Goal: Information Seeking & Learning: Learn about a topic

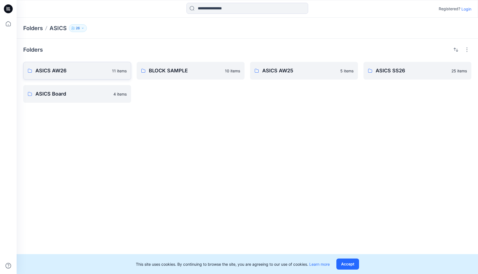
click at [84, 73] on p "ASICS AW26" at bounding box center [71, 71] width 73 height 8
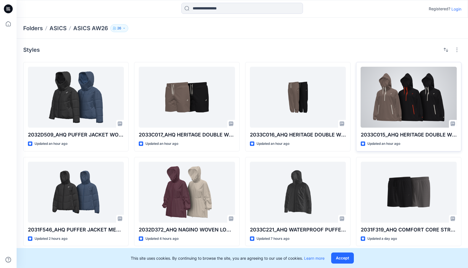
click at [405, 106] on div at bounding box center [409, 97] width 96 height 61
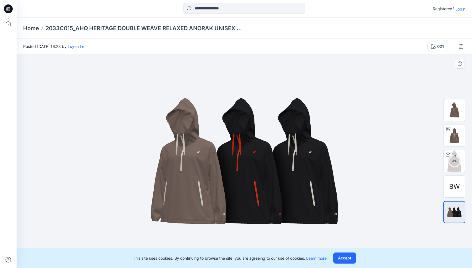
drag, startPoint x: 298, startPoint y: 179, endPoint x: 298, endPoint y: 176, distance: 3.3
click at [298, 176] on img at bounding box center [244, 161] width 276 height 166
click at [456, 134] on img at bounding box center [455, 136] width 22 height 22
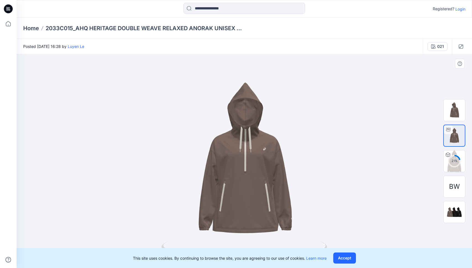
drag, startPoint x: 241, startPoint y: 179, endPoint x: 267, endPoint y: 176, distance: 26.4
click at [267, 176] on div at bounding box center [245, 160] width 456 height 213
click at [456, 214] on img at bounding box center [455, 211] width 22 height 13
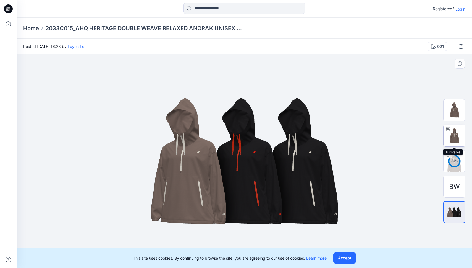
click at [459, 133] on img at bounding box center [455, 136] width 22 height 22
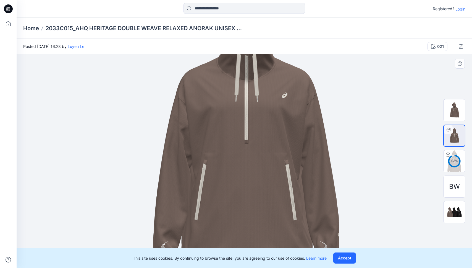
drag, startPoint x: 276, startPoint y: 197, endPoint x: 271, endPoint y: 152, distance: 45.6
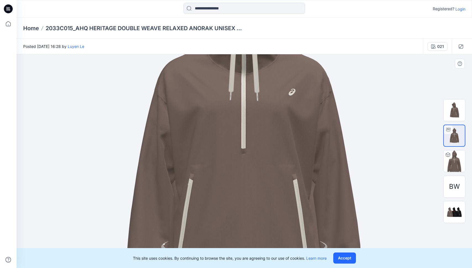
drag, startPoint x: 296, startPoint y: 148, endPoint x: 293, endPoint y: 180, distance: 32.2
click at [454, 215] on img at bounding box center [455, 211] width 22 height 13
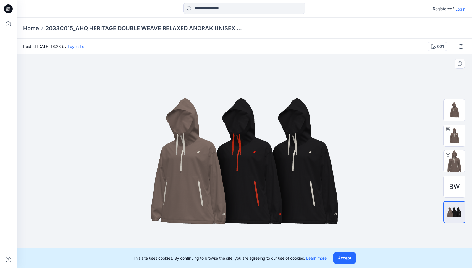
drag, startPoint x: 271, startPoint y: 168, endPoint x: 307, endPoint y: 147, distance: 42.5
click at [309, 143] on img at bounding box center [244, 161] width 276 height 166
drag, startPoint x: 294, startPoint y: 184, endPoint x: 333, endPoint y: 167, distance: 42.2
click at [332, 167] on img at bounding box center [244, 161] width 276 height 166
click at [457, 108] on img at bounding box center [455, 110] width 22 height 22
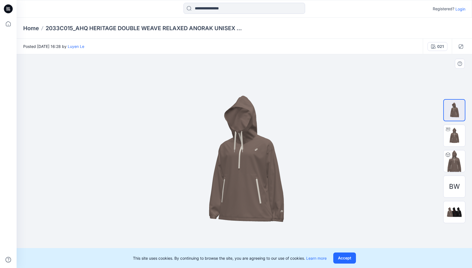
drag, startPoint x: 270, startPoint y: 180, endPoint x: 292, endPoint y: 181, distance: 21.6
click at [292, 181] on img at bounding box center [245, 161] width 180 height 180
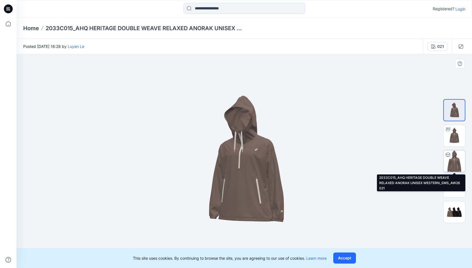
click at [455, 161] on img at bounding box center [455, 161] width 22 height 22
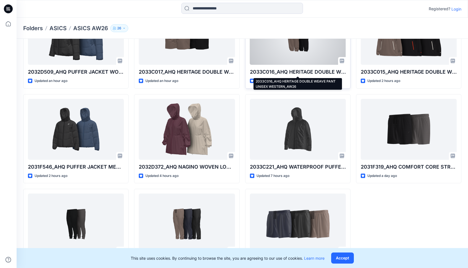
scroll to position [79, 0]
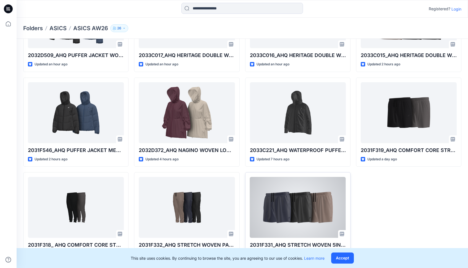
click at [298, 211] on div at bounding box center [298, 207] width 96 height 61
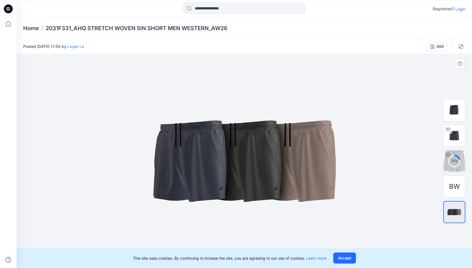
drag, startPoint x: 279, startPoint y: 171, endPoint x: 246, endPoint y: 172, distance: 33.5
click at [246, 172] on img at bounding box center [244, 161] width 276 height 166
drag, startPoint x: 294, startPoint y: 163, endPoint x: 319, endPoint y: 159, distance: 24.8
click at [319, 159] on img at bounding box center [244, 161] width 276 height 166
click at [455, 135] on img at bounding box center [455, 136] width 22 height 22
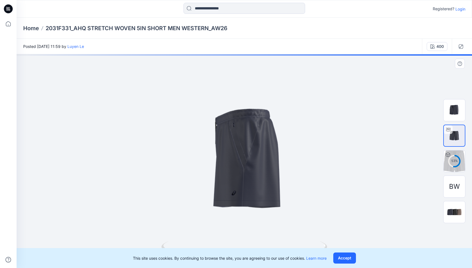
drag, startPoint x: 268, startPoint y: 150, endPoint x: 239, endPoint y: 149, distance: 28.5
click at [237, 150] on div at bounding box center [245, 160] width 456 height 213
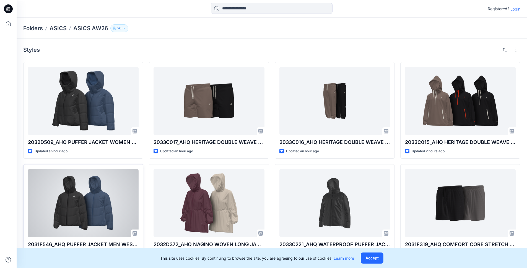
click at [95, 198] on div at bounding box center [83, 203] width 111 height 68
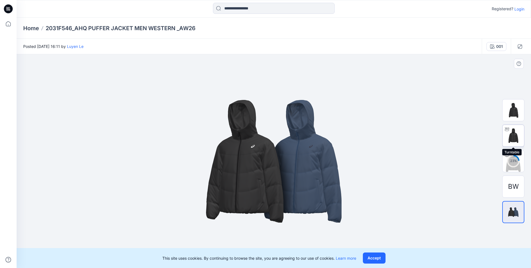
click at [477, 137] on img at bounding box center [513, 136] width 22 height 22
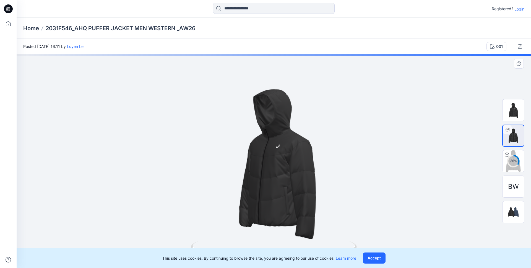
drag, startPoint x: 285, startPoint y: 159, endPoint x: 279, endPoint y: 158, distance: 5.6
click at [282, 159] on div at bounding box center [274, 160] width 514 height 213
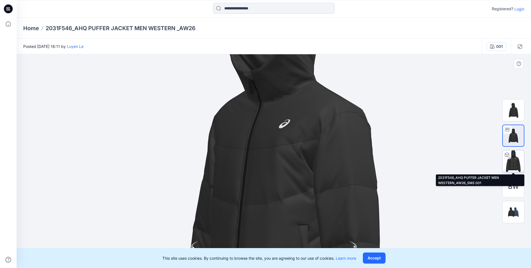
click at [477, 160] on img at bounding box center [513, 161] width 22 height 22
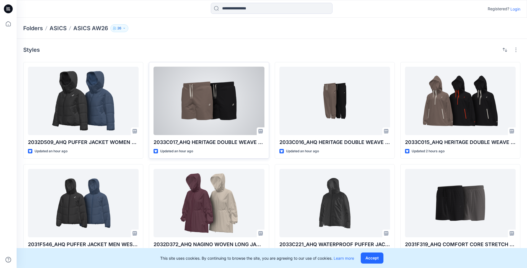
click at [218, 107] on div at bounding box center [208, 101] width 111 height 68
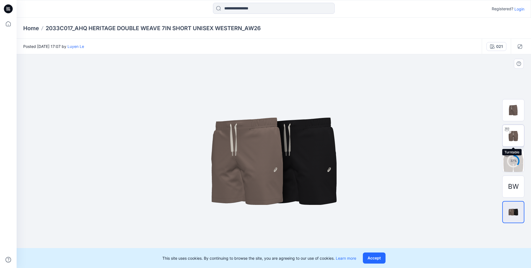
click at [477, 138] on img at bounding box center [513, 136] width 22 height 22
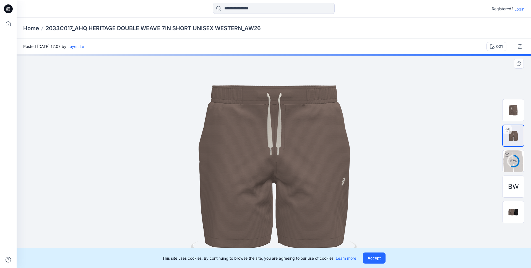
drag, startPoint x: 308, startPoint y: 141, endPoint x: 257, endPoint y: 141, distance: 51.1
click at [248, 141] on img at bounding box center [274, 161] width 346 height 346
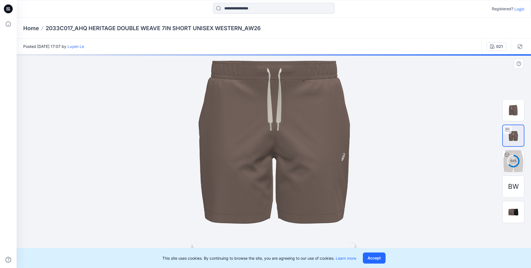
drag, startPoint x: 294, startPoint y: 146, endPoint x: 304, endPoint y: 124, distance: 24.0
click at [295, 119] on img at bounding box center [274, 136] width 346 height 346
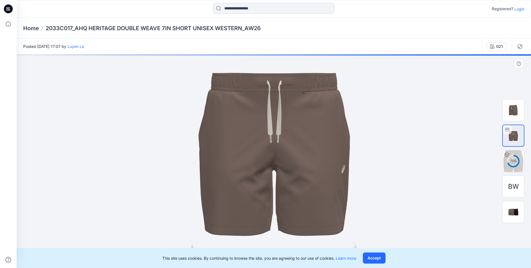
drag, startPoint x: 347, startPoint y: 138, endPoint x: 382, endPoint y: 142, distance: 35.3
click at [382, 142] on img at bounding box center [274, 148] width 346 height 346
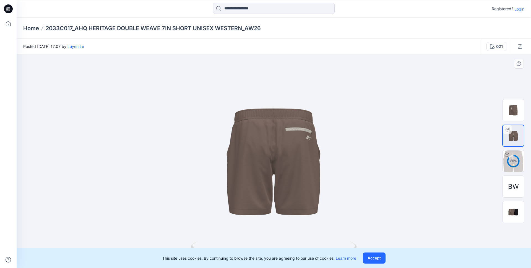
drag, startPoint x: 344, startPoint y: 227, endPoint x: 273, endPoint y: 220, distance: 71.7
click at [273, 220] on div at bounding box center [274, 160] width 514 height 213
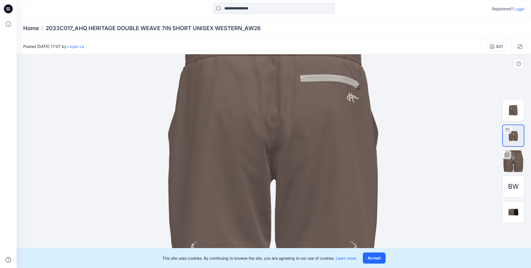
drag, startPoint x: 319, startPoint y: 131, endPoint x: 311, endPoint y: 145, distance: 16.2
click at [311, 145] on img at bounding box center [273, 149] width 479 height 479
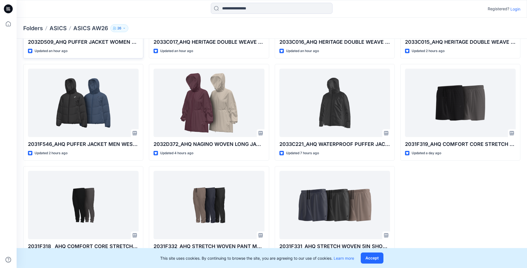
scroll to position [101, 0]
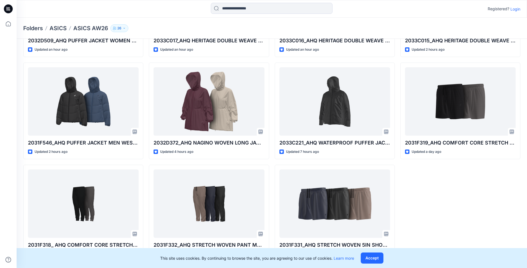
click at [433, 199] on div "2033C015_AHQ HERITAGE DOUBLE WEAVE RELAXED ANORAK UNISEX WESTERN _AW26 Updated …" at bounding box center [460, 110] width 120 height 301
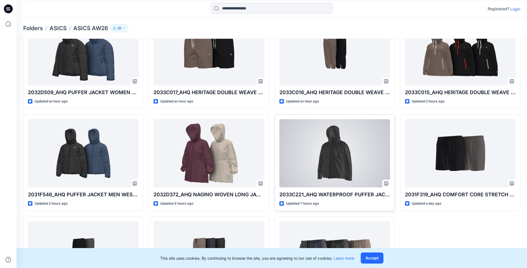
scroll to position [15, 0]
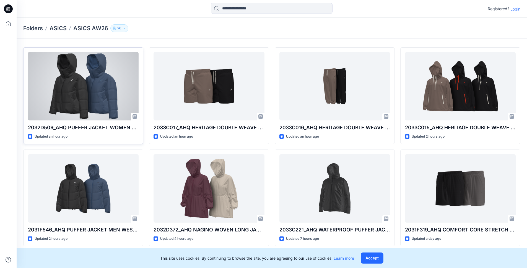
click at [87, 93] on div at bounding box center [83, 86] width 111 height 68
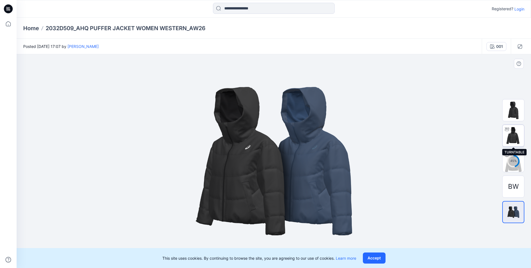
click at [477, 134] on img at bounding box center [513, 136] width 22 height 22
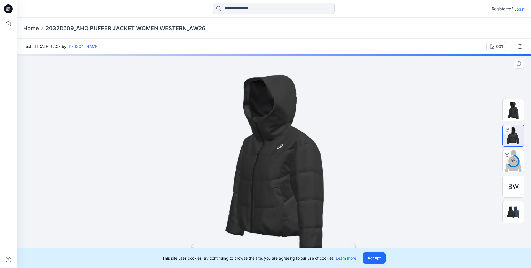
drag, startPoint x: 295, startPoint y: 153, endPoint x: 279, endPoint y: 159, distance: 16.1
click at [279, 159] on div at bounding box center [274, 160] width 514 height 213
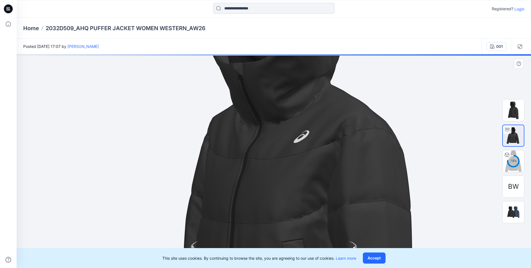
drag, startPoint x: 291, startPoint y: 139, endPoint x: 300, endPoint y: 144, distance: 11.0
click at [300, 143] on img at bounding box center [286, 173] width 539 height 539
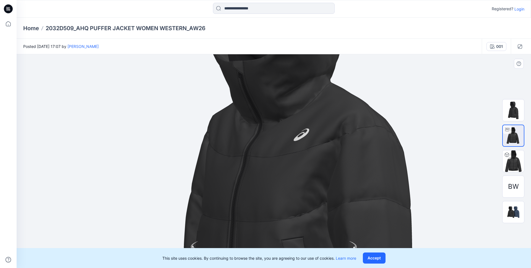
drag, startPoint x: 323, startPoint y: 130, endPoint x: 361, endPoint y: 129, distance: 37.4
click at [361, 129] on img at bounding box center [286, 171] width 539 height 539
click at [477, 161] on img at bounding box center [513, 161] width 22 height 22
